Goal: Task Accomplishment & Management: Complete application form

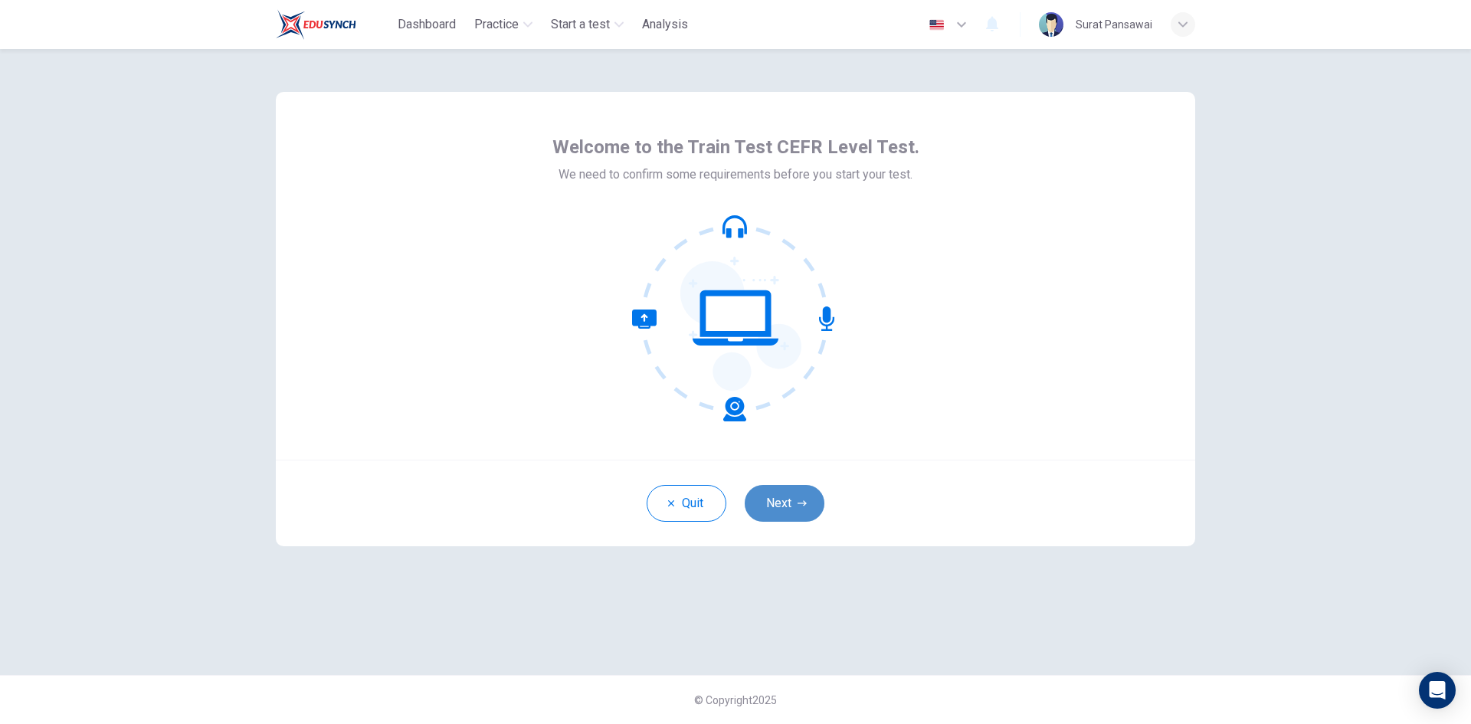
click at [781, 505] on button "Next" at bounding box center [785, 503] width 80 height 37
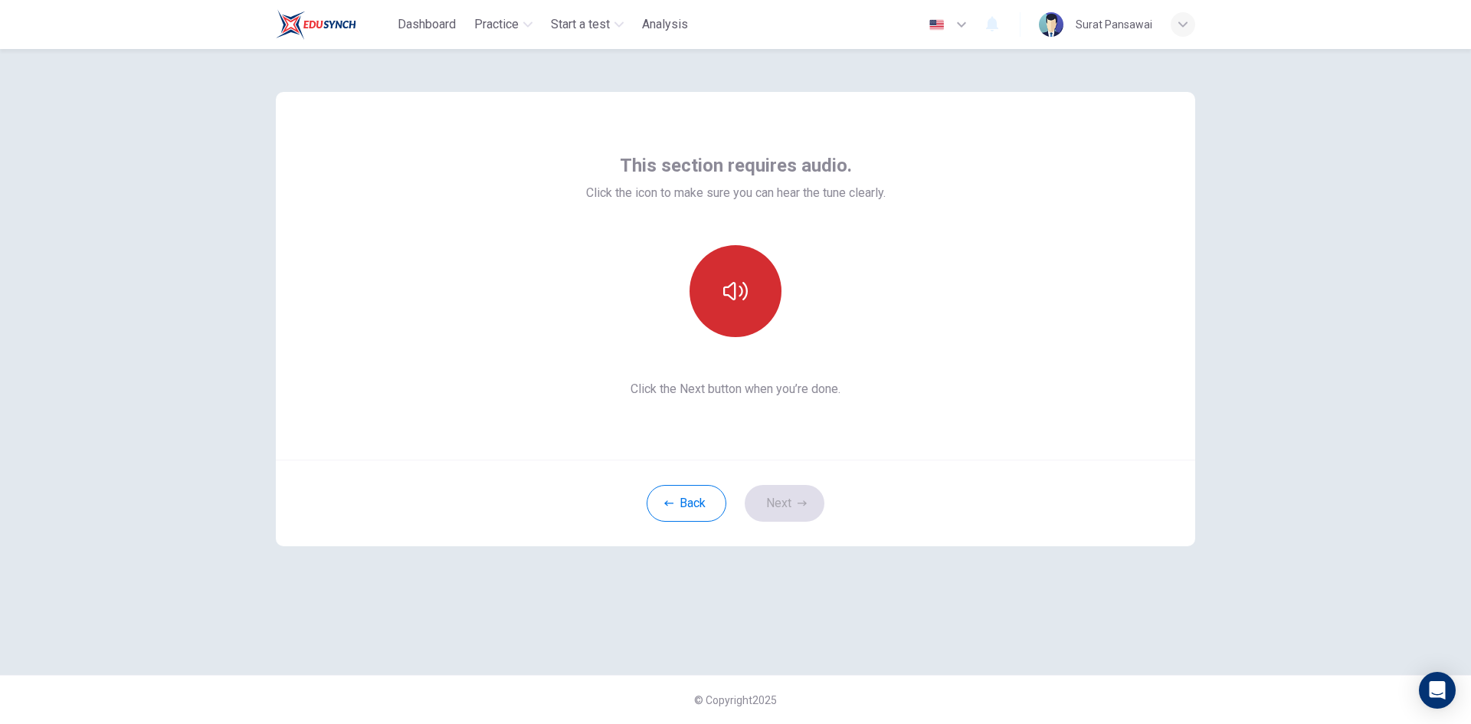
click at [735, 320] on button "button" at bounding box center [735, 291] width 92 height 92
click at [790, 502] on button "Next" at bounding box center [785, 503] width 80 height 37
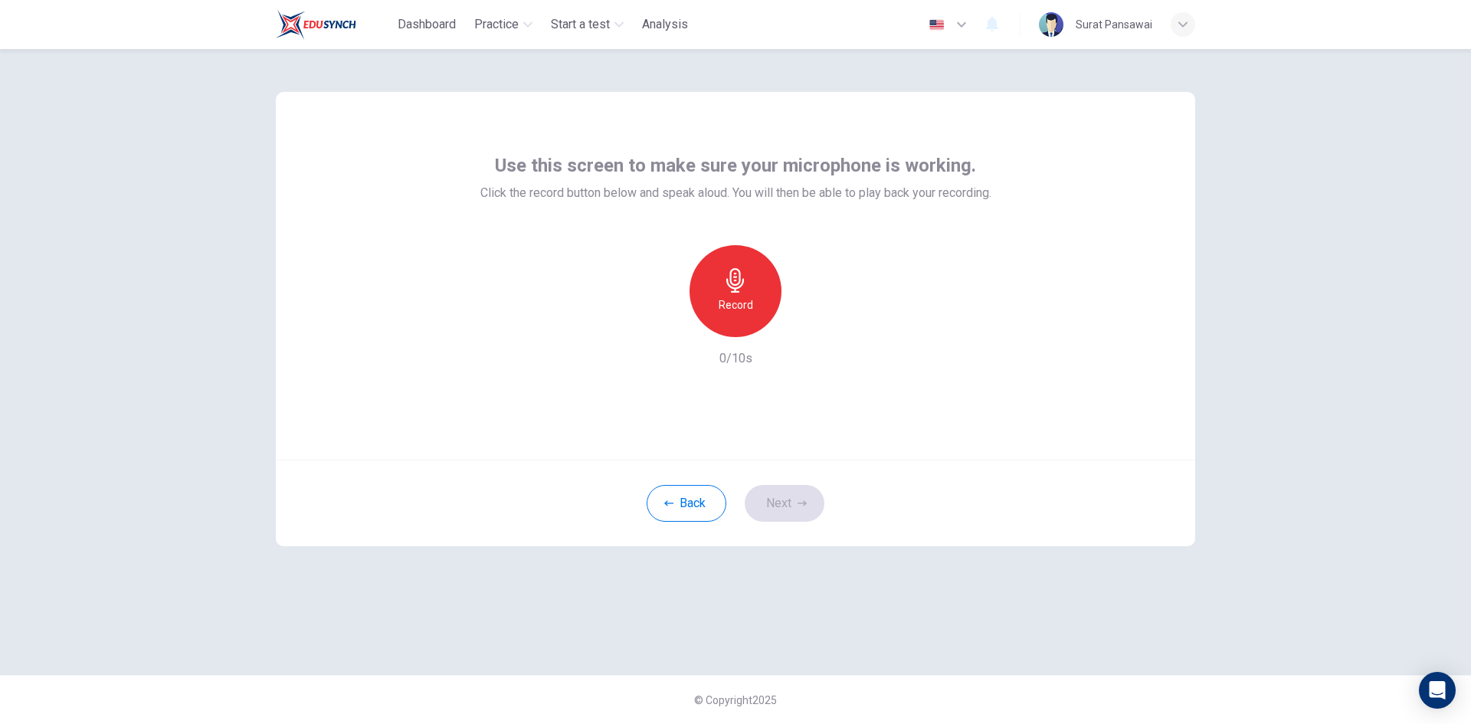
click at [754, 319] on div "Record" at bounding box center [735, 291] width 92 height 92
click at [764, 309] on div "Stop" at bounding box center [735, 291] width 92 height 92
click at [813, 325] on icon "button" at bounding box center [805, 324] width 15 height 15
click at [790, 499] on button "Next" at bounding box center [785, 503] width 80 height 37
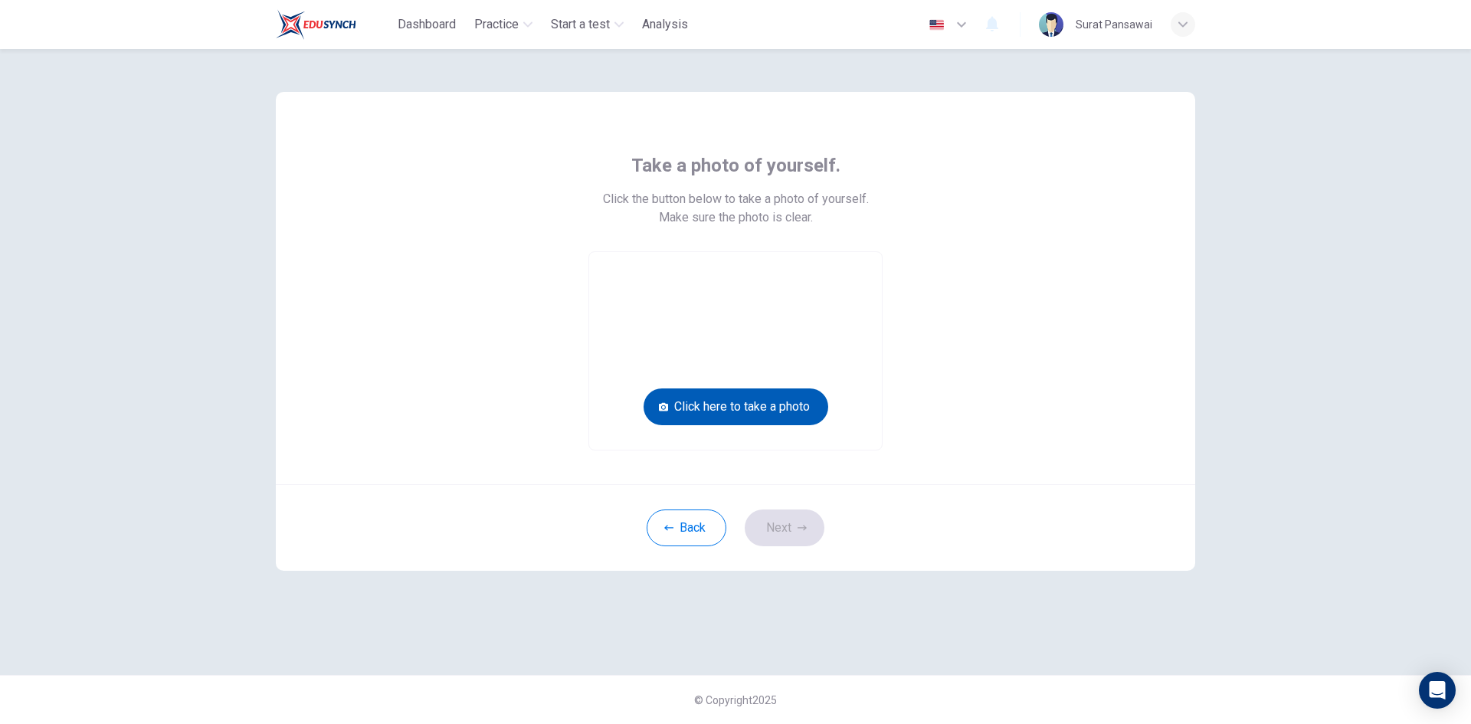
click at [728, 407] on button "Click here to take a photo" at bounding box center [735, 406] width 185 height 37
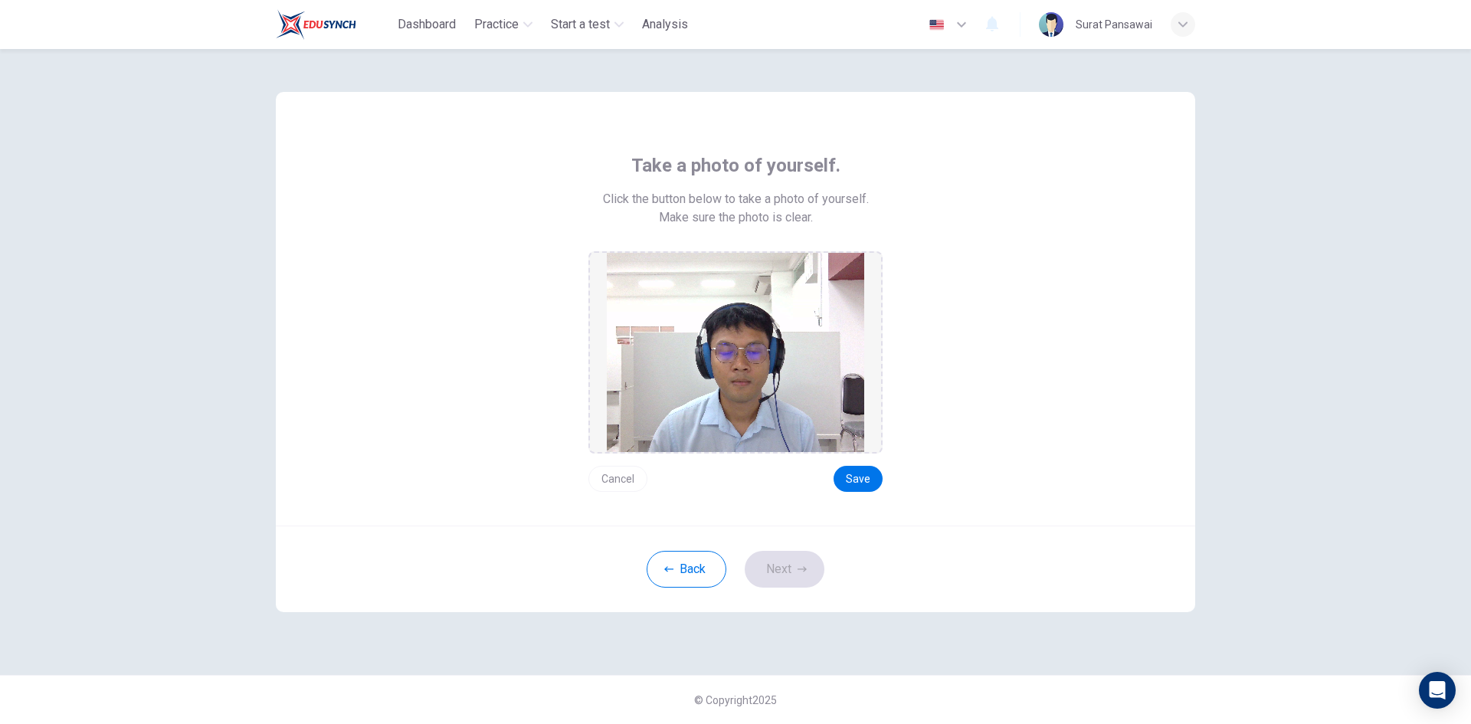
click at [623, 477] on button "Cancel" at bounding box center [617, 479] width 59 height 26
click at [853, 476] on div "Take a photo of yourself. Click the button below to take a photo of yourself. M…" at bounding box center [735, 309] width 919 height 434
click at [853, 478] on div "Take a photo of yourself. Click the button below to take a photo of yourself. M…" at bounding box center [735, 309] width 919 height 434
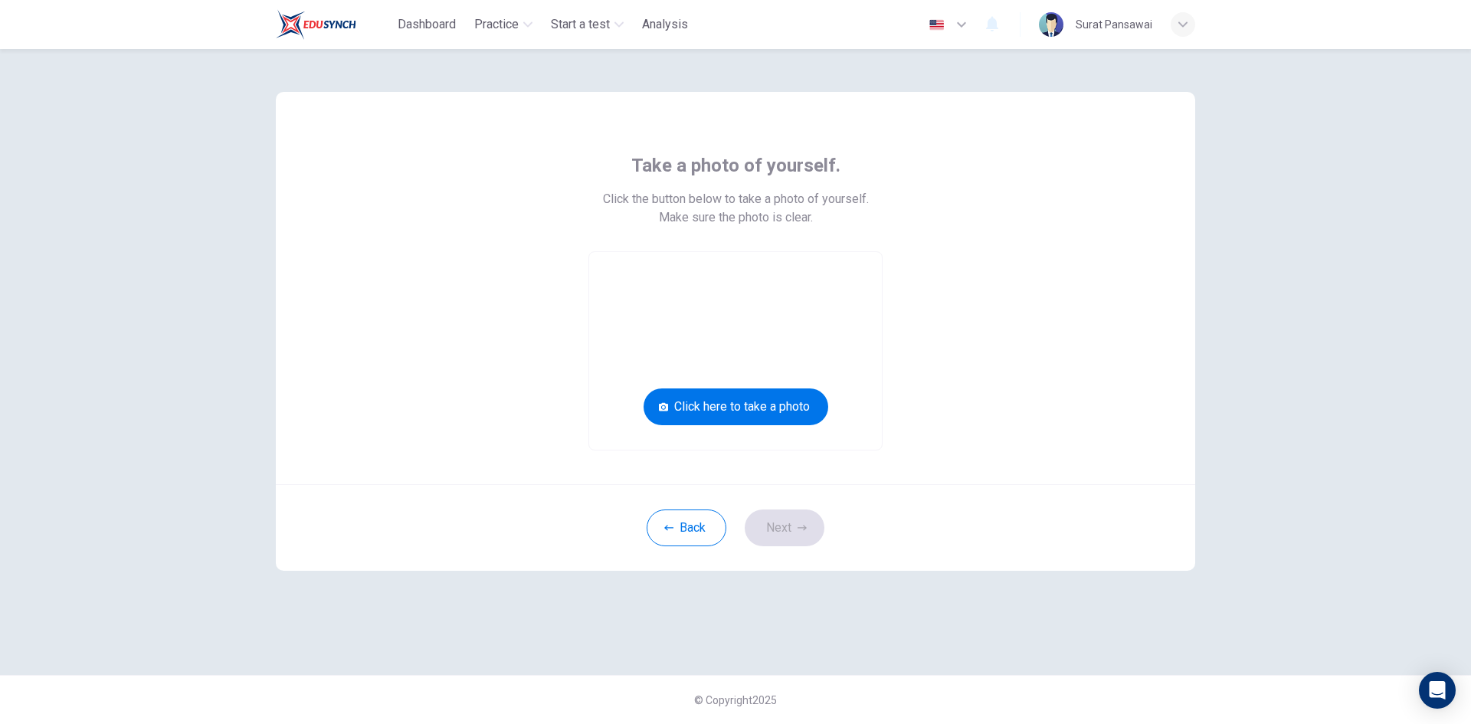
click at [800, 162] on span "Take a photo of yourself." at bounding box center [735, 165] width 209 height 25
click at [738, 396] on button "Click here to take a photo" at bounding box center [735, 406] width 185 height 37
click at [1186, 24] on icon "button" at bounding box center [1182, 24] width 9 height 9
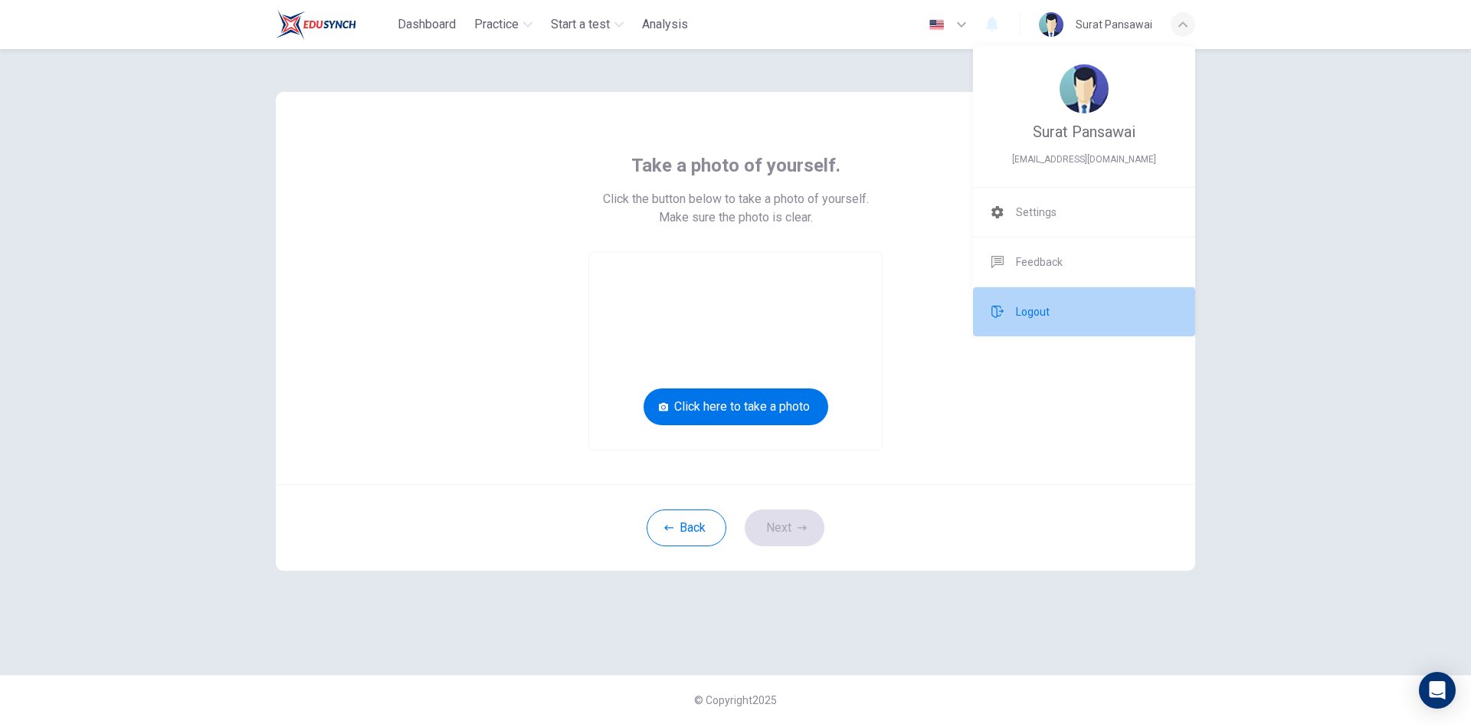
click at [1049, 307] on li "Logout" at bounding box center [1084, 311] width 222 height 49
